Goal: Task Accomplishment & Management: Use online tool/utility

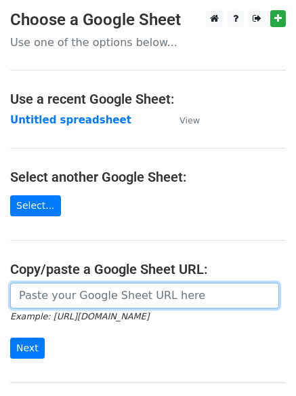
click at [100, 296] on input "url" at bounding box center [144, 296] width 269 height 26
click at [89, 297] on input "url" at bounding box center [144, 296] width 269 height 26
type input "https://docs.google.com/spreadsheets/d/1A6iSsLzXo2pxM7K9ObVdqspCKtrtcnFr8IIifsO…"
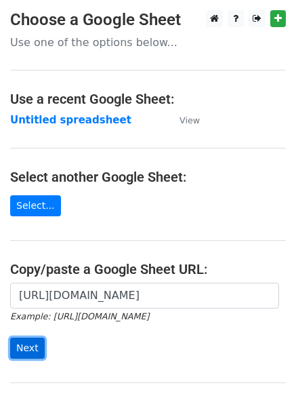
click at [30, 348] on input "Next" at bounding box center [27, 347] width 35 height 21
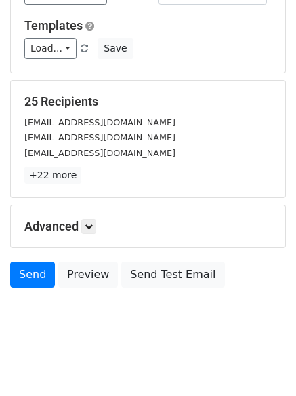
scroll to position [131, 0]
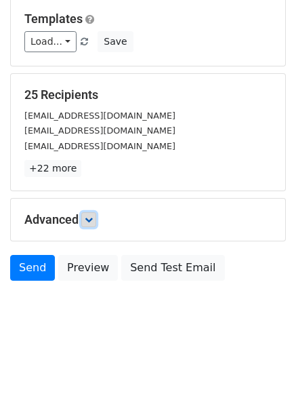
click at [89, 220] on icon at bounding box center [89, 219] width 8 height 8
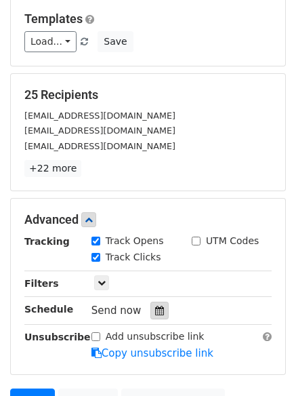
click at [155, 310] on icon at bounding box center [159, 310] width 9 height 9
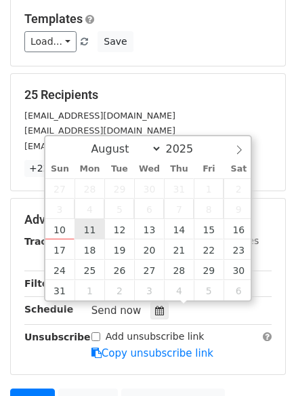
type input "2025-08-11 12:00"
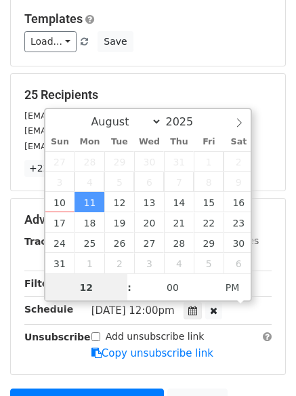
scroll to position [1, 0]
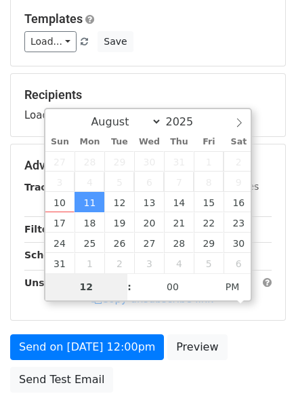
type input "4"
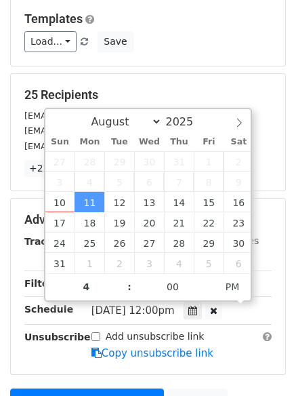
type input "2025-08-11 16:00"
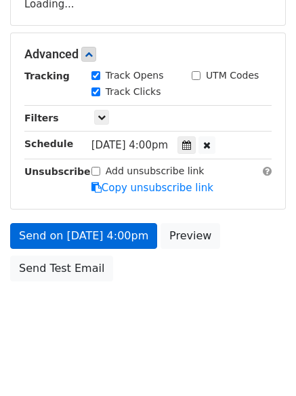
scroll to position [296, 0]
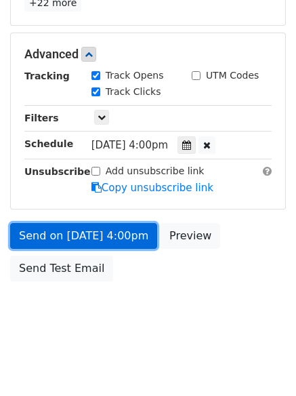
click at [67, 234] on link "Send on Aug 11 at 4:00pm" at bounding box center [83, 236] width 147 height 26
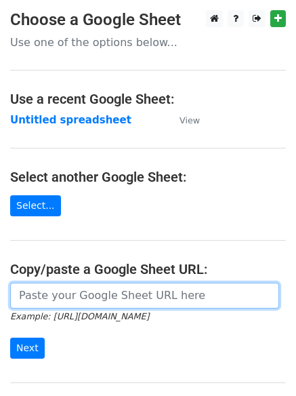
click at [82, 294] on input "url" at bounding box center [144, 296] width 269 height 26
click at [79, 299] on input "url" at bounding box center [144, 296] width 269 height 26
type input "[URL][DOMAIN_NAME]"
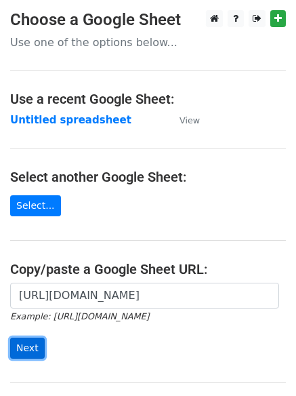
click at [23, 347] on input "Next" at bounding box center [27, 347] width 35 height 21
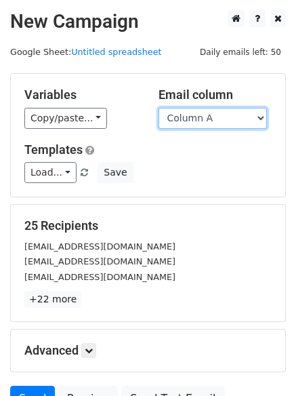
click at [260, 116] on select "Column A Column B Column C Column D" at bounding box center [213, 118] width 108 height 21
select select "Column B"
click at [159, 108] on select "Column A Column B Column C Column D" at bounding box center [213, 118] width 108 height 21
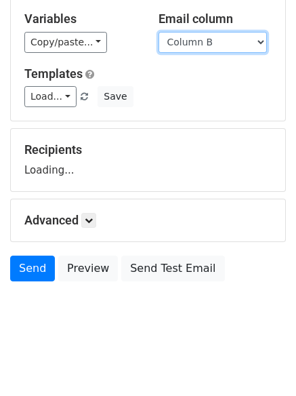
scroll to position [77, 0]
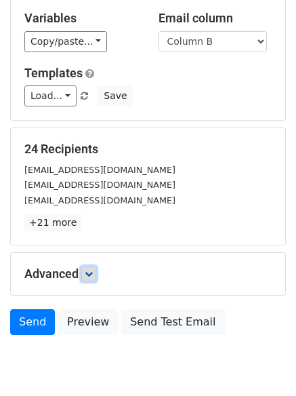
click at [96, 275] on link at bounding box center [88, 273] width 15 height 15
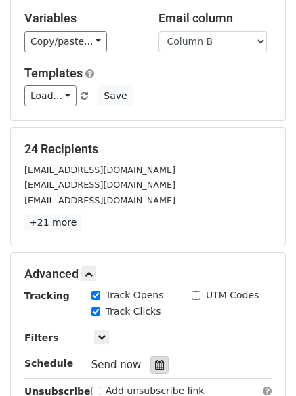
click at [155, 361] on icon at bounding box center [159, 364] width 9 height 9
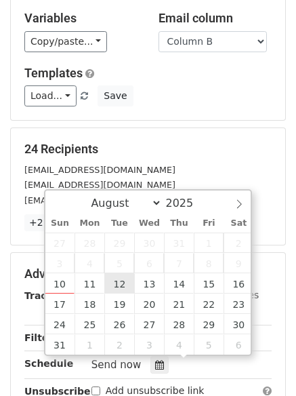
type input "2025-08-12 12:00"
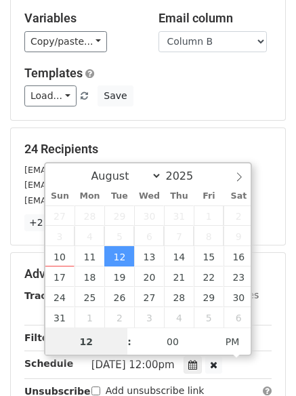
scroll to position [1, 0]
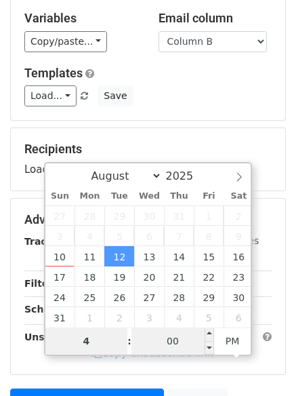
type input "4"
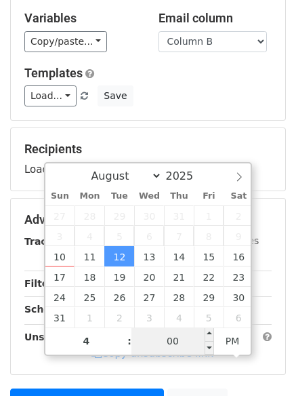
type input "2025-08-12 16:00"
type input "04"
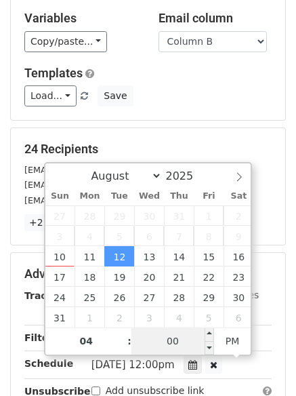
click at [167, 341] on input "00" at bounding box center [172, 340] width 83 height 27
type input "5"
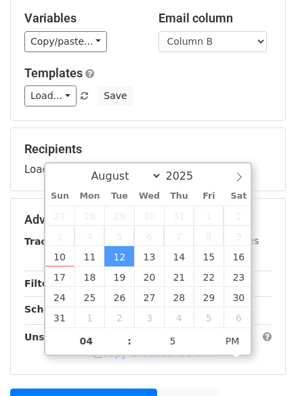
type input "2025-08-12 16:05"
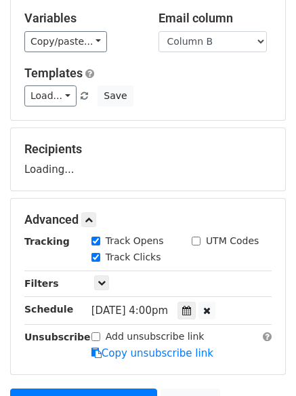
scroll to position [242, 0]
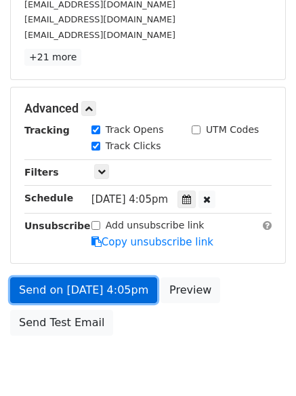
click at [70, 285] on link "Send on Aug 12 at 4:05pm" at bounding box center [83, 290] width 147 height 26
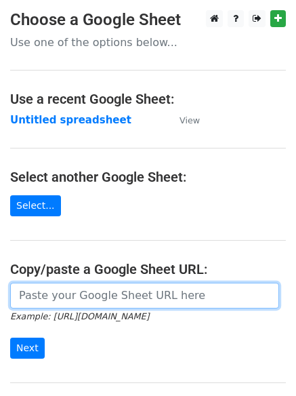
click at [57, 295] on input "url" at bounding box center [144, 296] width 269 height 26
click at [65, 294] on input "url" at bounding box center [144, 296] width 269 height 26
type input "https://docs.google.com/spreadsheets/d/1A6iSsLzXo2pxM7K9ObVdqspCKtrtcnFr8IIifsO…"
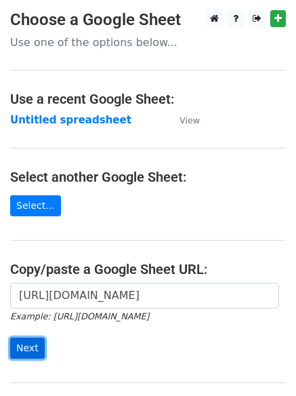
click at [33, 350] on input "Next" at bounding box center [27, 347] width 35 height 21
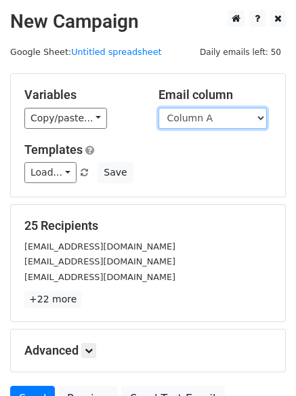
click at [260, 117] on select "Column A Column B Column C Column D" at bounding box center [213, 118] width 108 height 21
select select "Column C"
click at [159, 108] on select "Column A Column B Column C Column D" at bounding box center [213, 118] width 108 height 21
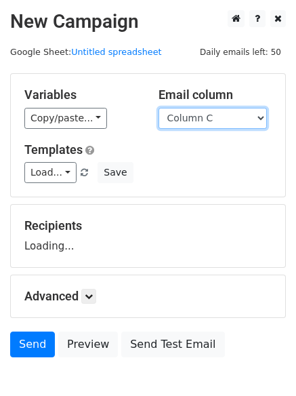
scroll to position [77, 0]
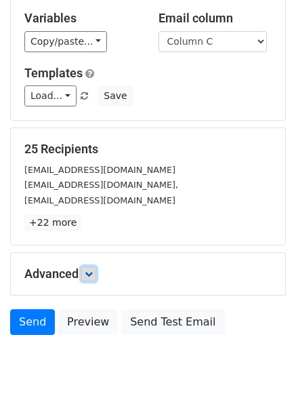
click at [89, 275] on icon at bounding box center [89, 274] width 8 height 8
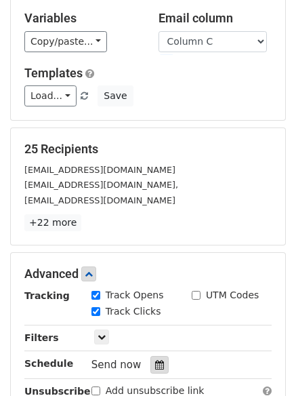
click at [155, 360] on icon at bounding box center [159, 364] width 9 height 9
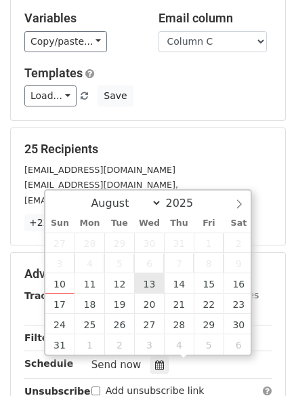
type input "2025-08-13 12:00"
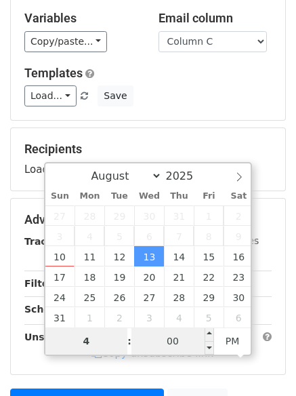
type input "4"
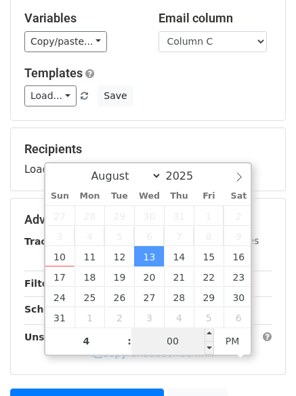
type input "2025-08-13 16:00"
type input "04"
click at [171, 340] on input "00" at bounding box center [172, 340] width 83 height 27
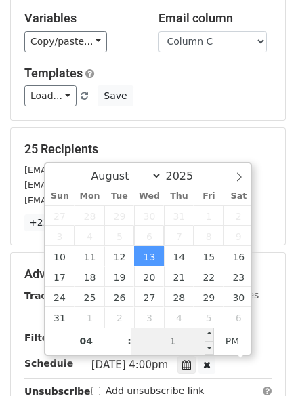
type input "10"
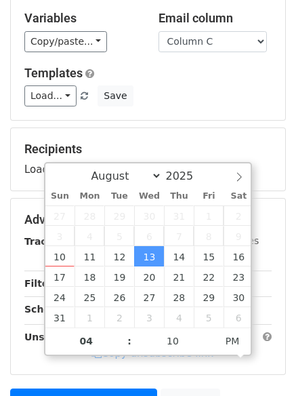
type input "2025-08-13 16:10"
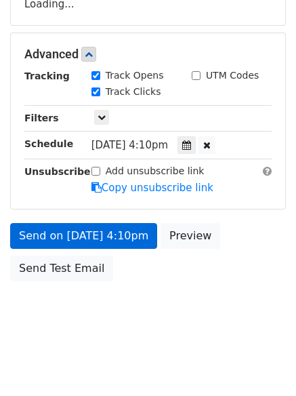
scroll to position [296, 0]
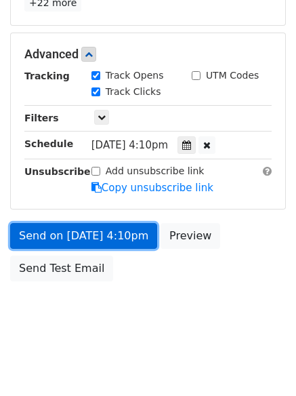
click at [76, 230] on link "Send on Aug 13 at 4:10pm" at bounding box center [83, 236] width 147 height 26
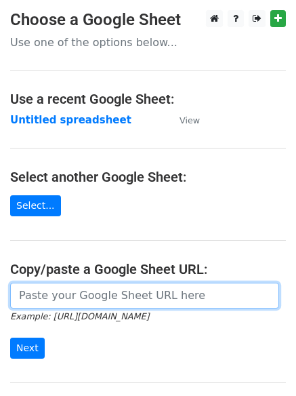
click at [80, 302] on input "url" at bounding box center [144, 296] width 269 height 26
click at [87, 304] on input "url" at bounding box center [144, 296] width 269 height 26
type input "[URL][DOMAIN_NAME]"
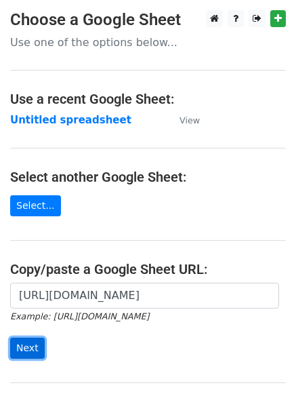
click at [22, 348] on input "Next" at bounding box center [27, 347] width 35 height 21
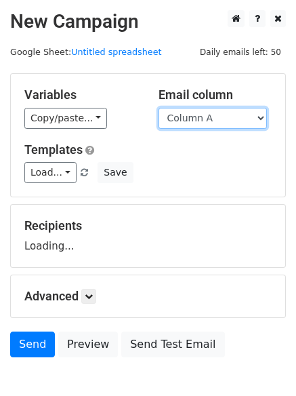
click at [263, 119] on select "Column A Column B Column C Column D" at bounding box center [213, 118] width 108 height 21
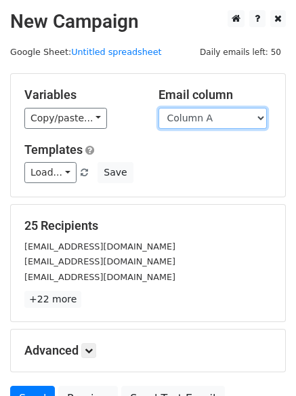
click at [258, 119] on select "Column A Column B Column C Column D" at bounding box center [213, 118] width 108 height 21
select select "Column D"
click at [159, 108] on select "Column A Column B Column C Column D" at bounding box center [213, 118] width 108 height 21
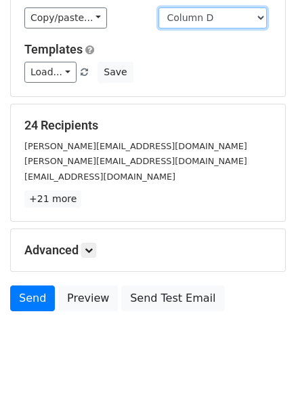
scroll to position [131, 0]
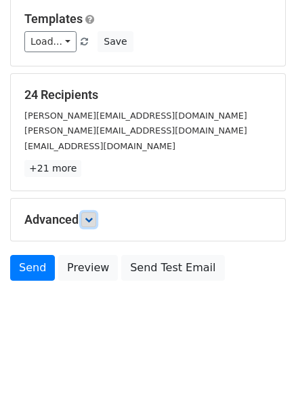
click at [92, 217] on icon at bounding box center [89, 219] width 8 height 8
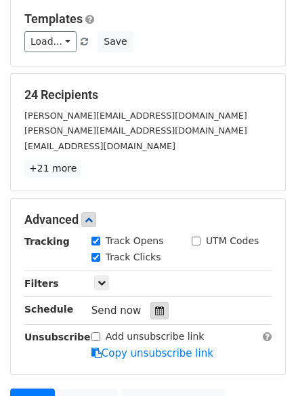
click at [150, 313] on div at bounding box center [159, 311] width 18 height 18
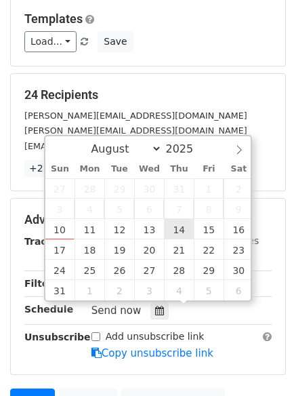
type input "[DATE] 12:00"
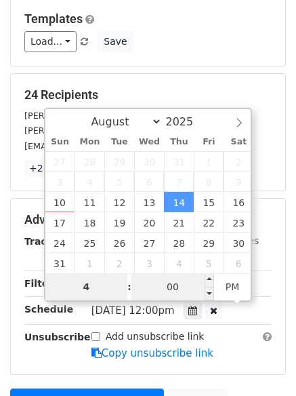
type input "4"
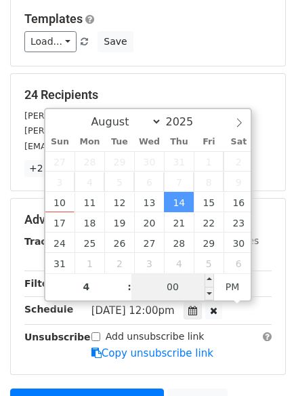
type input "[DATE] 16:00"
type input "04"
click at [171, 287] on input "00" at bounding box center [172, 286] width 83 height 27
type input "15"
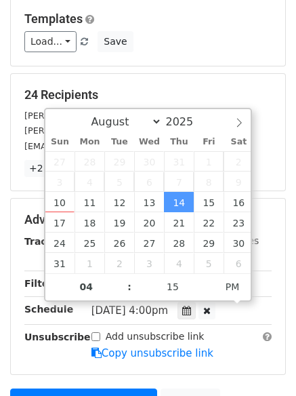
type input "[DATE] 16:15"
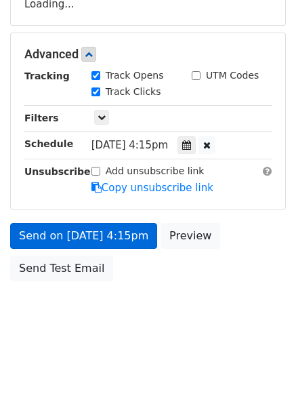
scroll to position [296, 0]
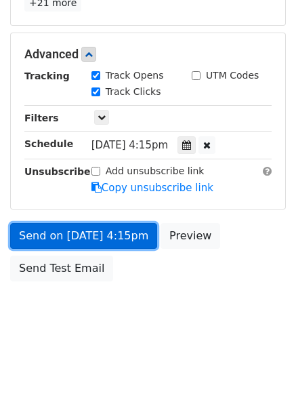
click at [61, 235] on link "Send on [DATE] 4:15pm" at bounding box center [83, 236] width 147 height 26
